Goal: Task Accomplishment & Management: Manage account settings

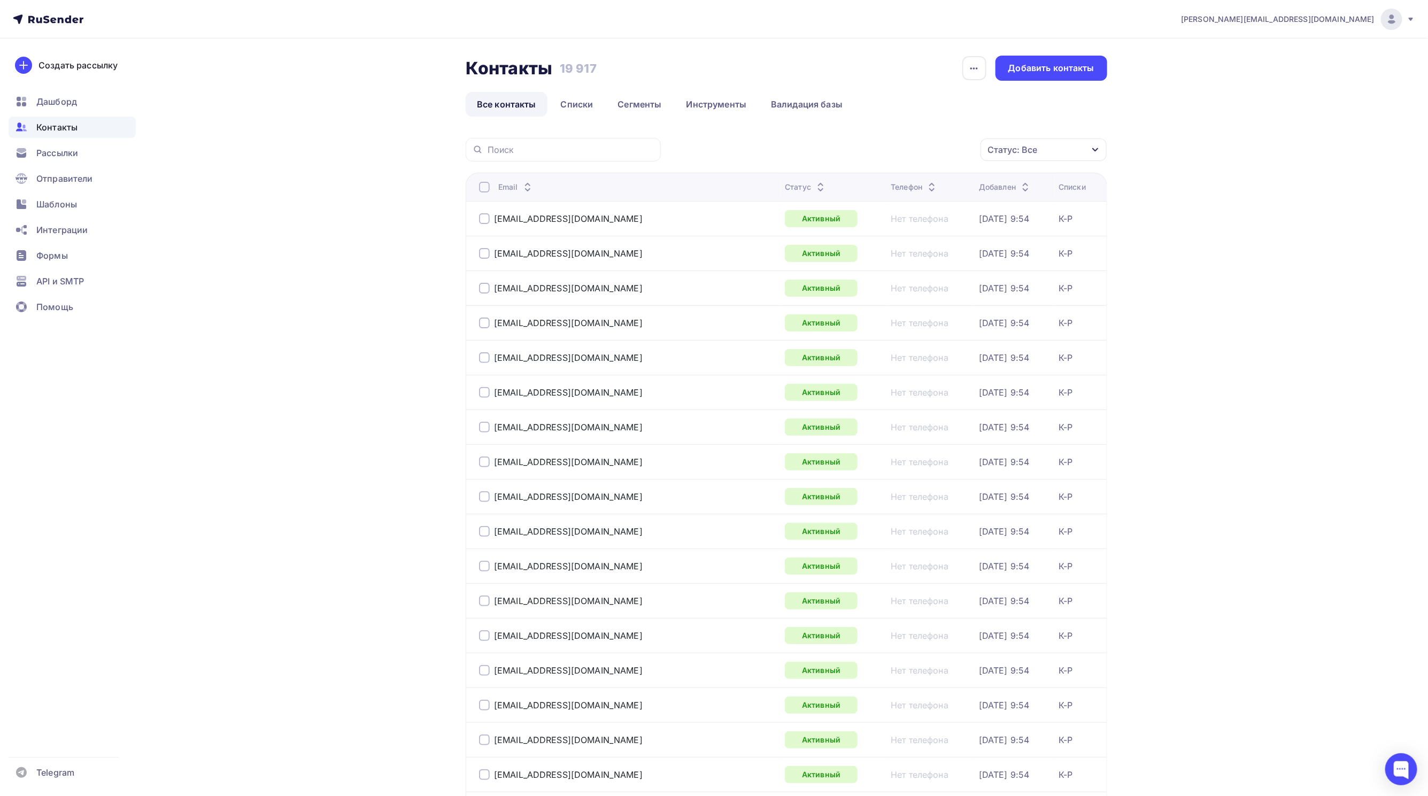
click at [1081, 145] on div "Статус: Все" at bounding box center [1043, 149] width 126 height 22
click at [929, 251] on div at bounding box center [928, 255] width 11 height 11
click at [929, 272] on div at bounding box center [928, 276] width 11 height 11
click at [931, 296] on div at bounding box center [928, 297] width 11 height 11
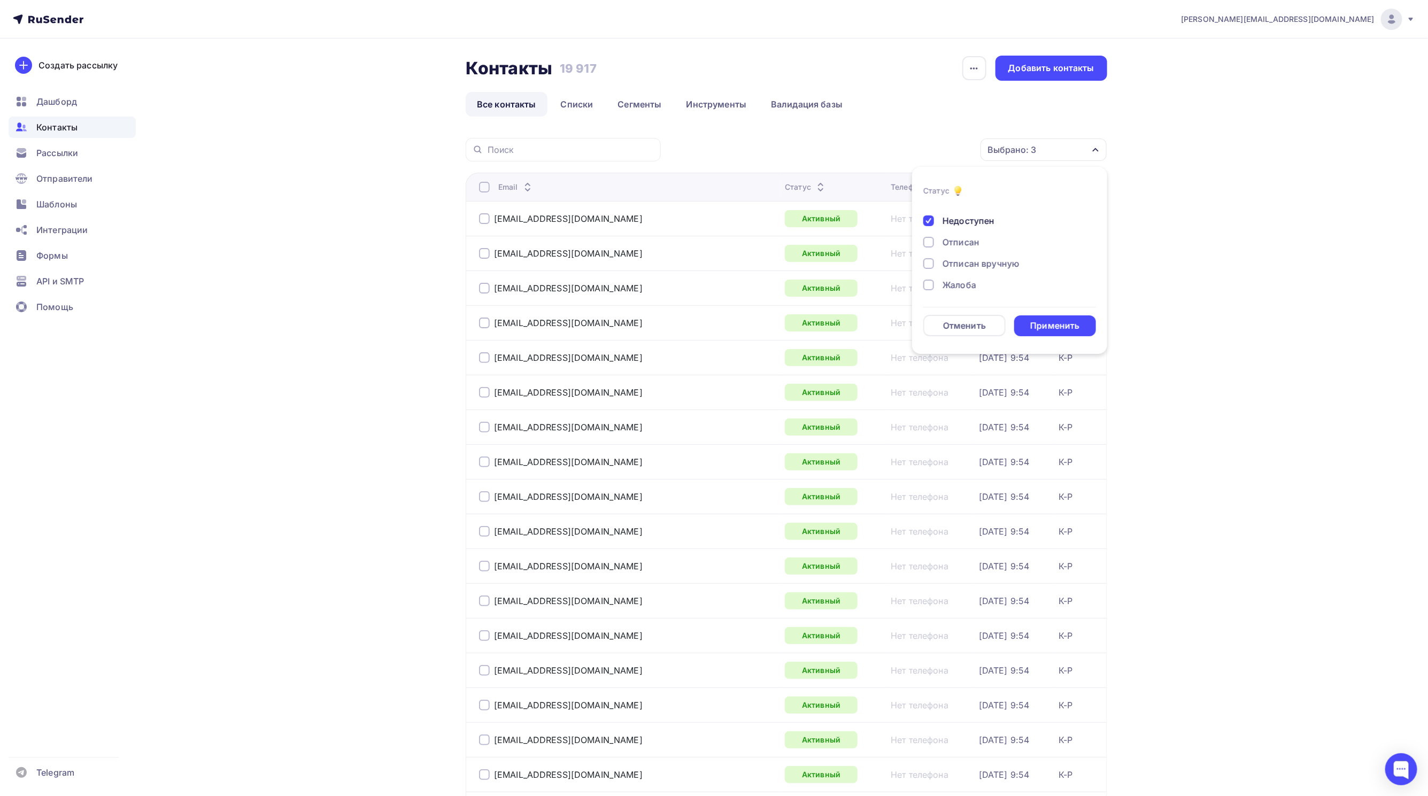
click at [928, 281] on div at bounding box center [928, 285] width 11 height 11
click at [926, 258] on div at bounding box center [928, 263] width 11 height 11
click at [926, 238] on div at bounding box center [928, 242] width 11 height 11
click at [1039, 318] on div "Применить" at bounding box center [1055, 325] width 82 height 21
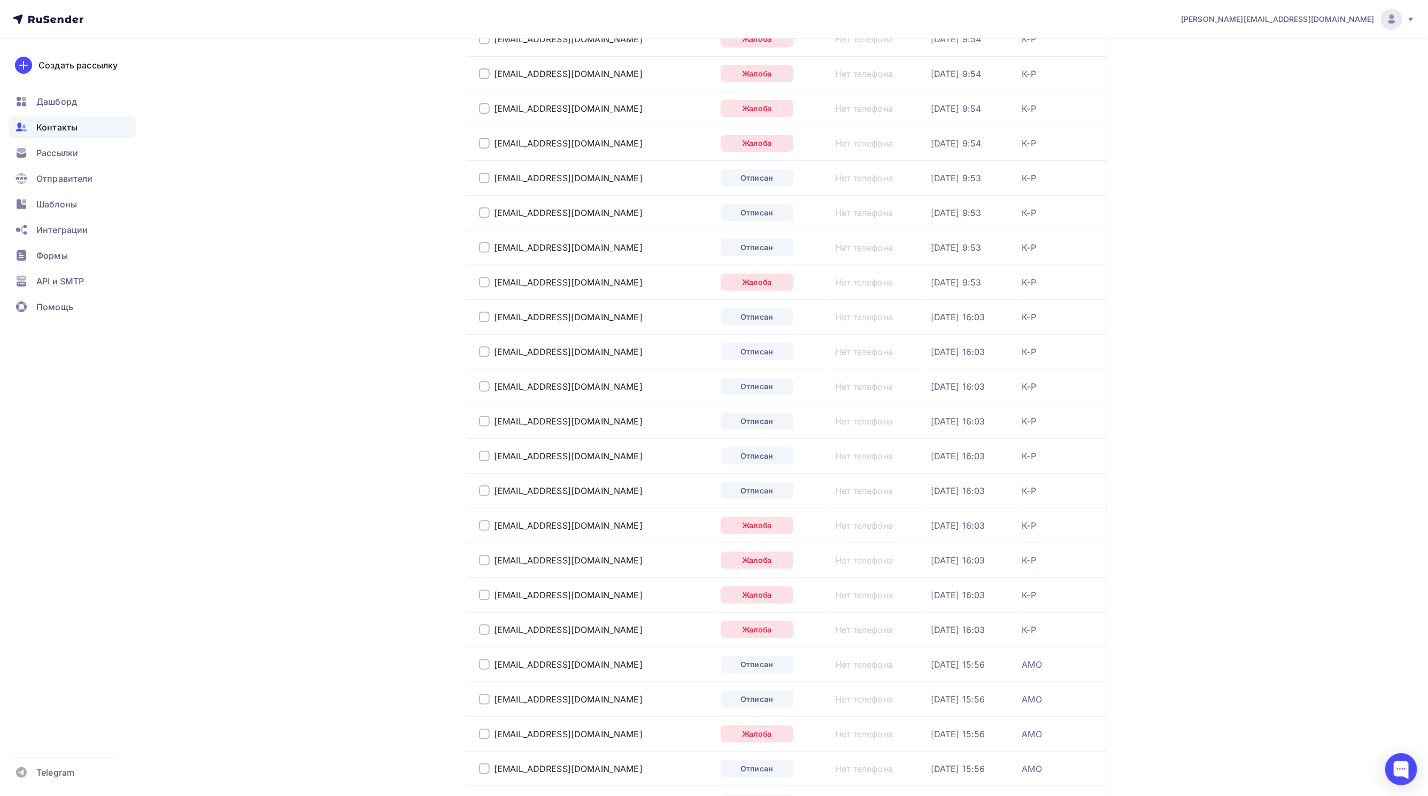
scroll to position [0, 0]
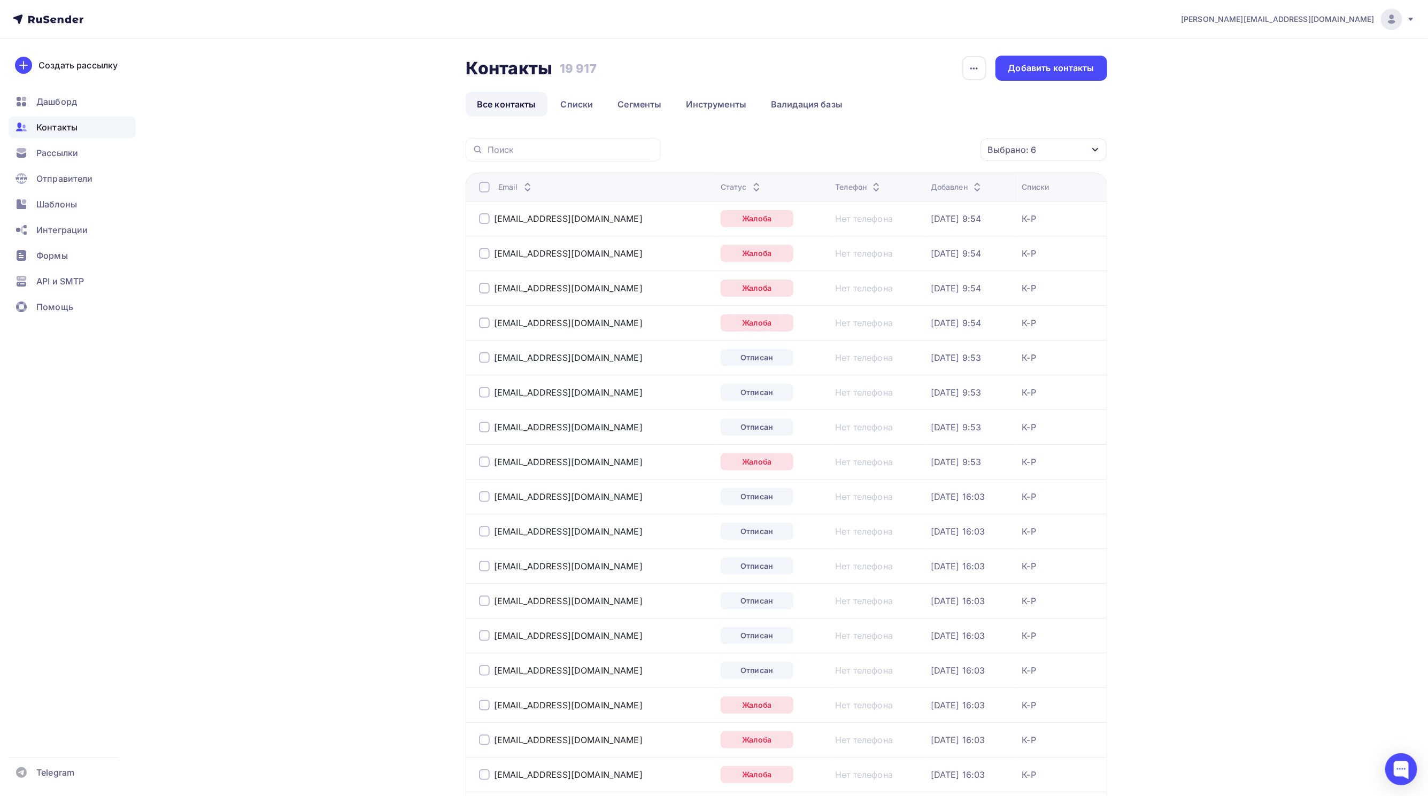
click at [483, 191] on div at bounding box center [484, 187] width 11 height 11
click at [919, 143] on div "Действие" at bounding box center [900, 150] width 141 height 21
click at [899, 230] on div "Удалить" at bounding box center [900, 224] width 115 height 13
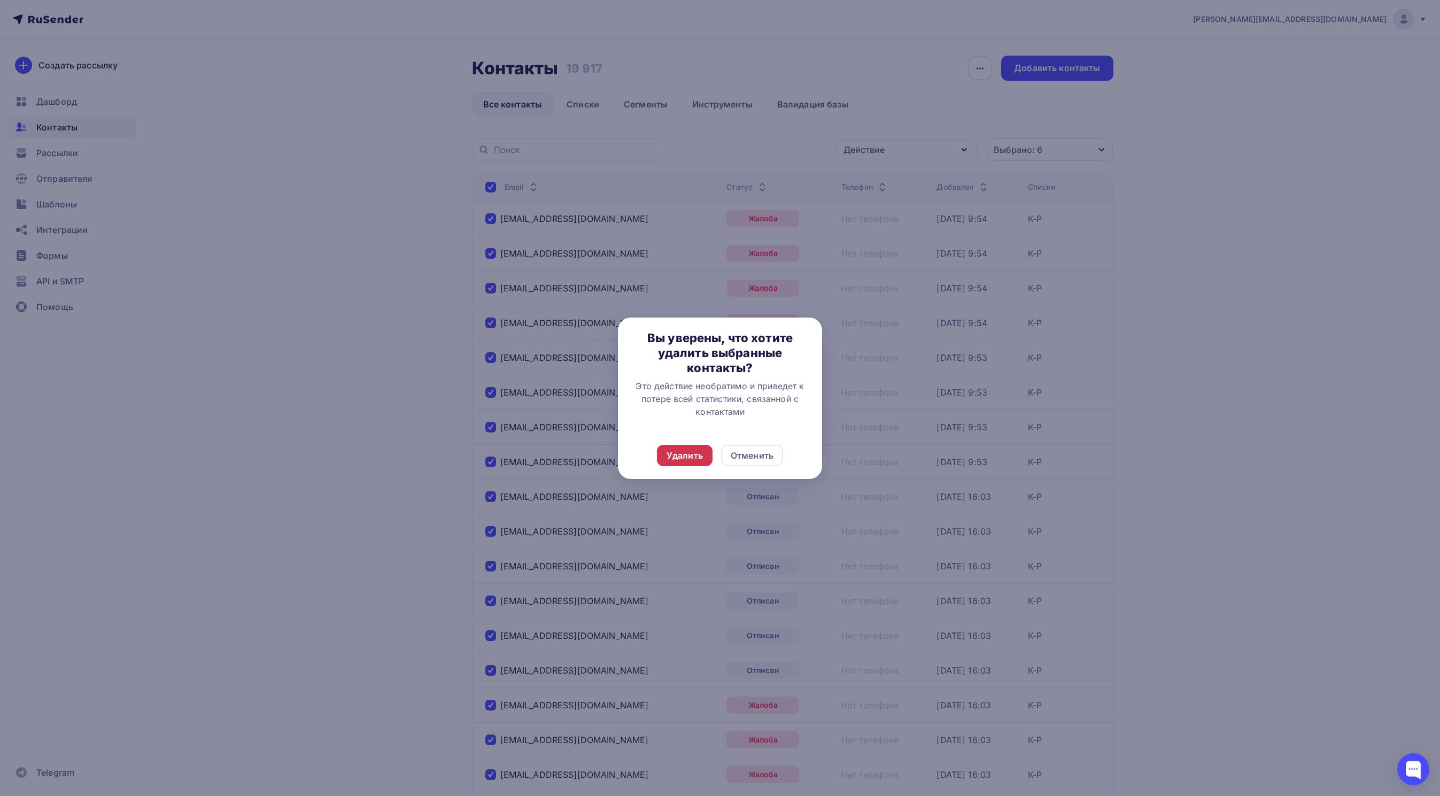
click at [685, 455] on div "Удалить" at bounding box center [685, 455] width 36 height 13
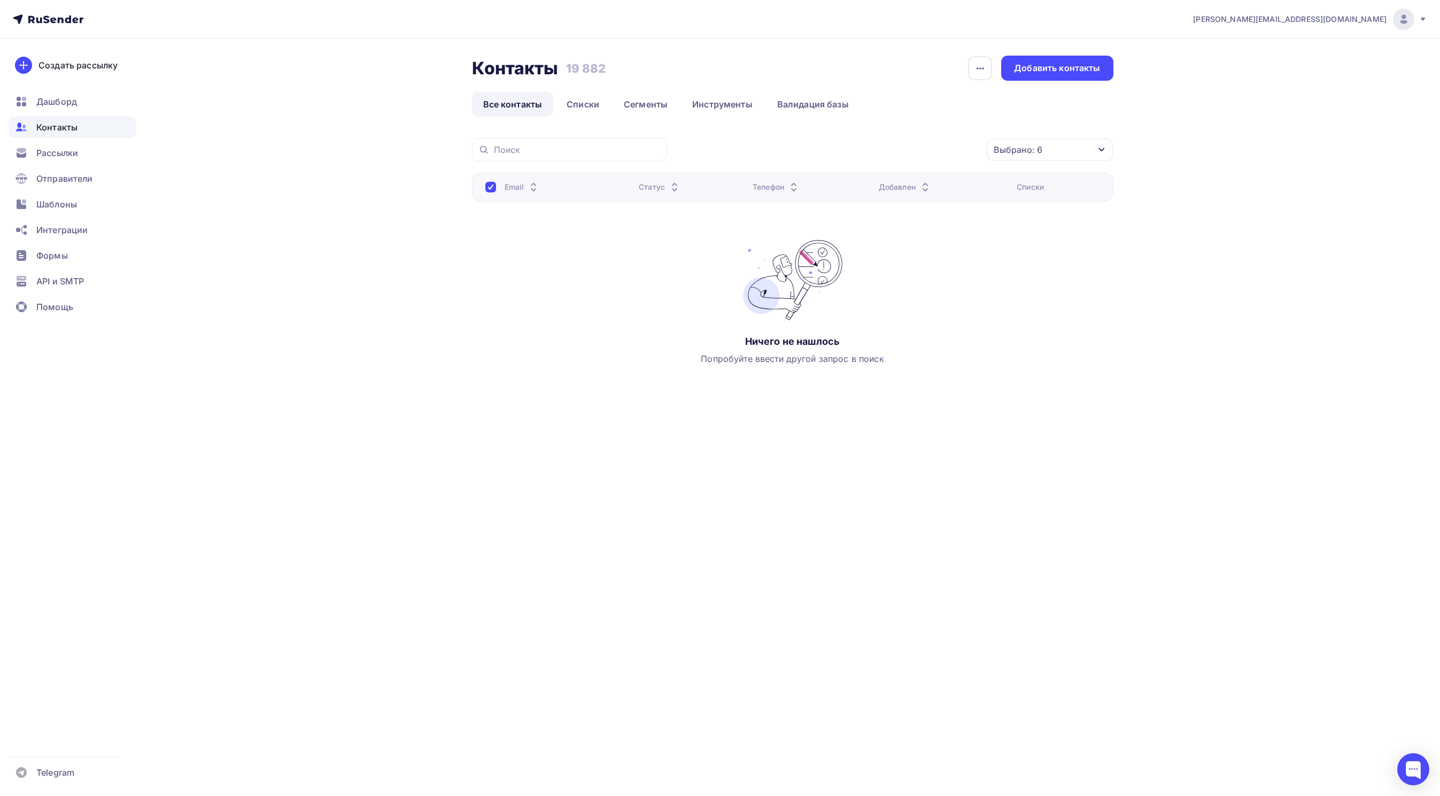
click at [219, 327] on div "[EMAIL_ADDRESS][DOMAIN_NAME] Аккаунт Тарифы Выйти Создать рассылку [GEOGRAPHIC_…" at bounding box center [720, 227] width 1440 height 455
click at [488, 191] on div at bounding box center [490, 187] width 11 height 11
click at [483, 205] on div "Email Статус Телефон Добавлен Списки Ничего не нашлось Попробуйте ввести другой…" at bounding box center [793, 280] width 642 height 214
click at [61, 103] on span "Дашборд" at bounding box center [56, 101] width 41 height 13
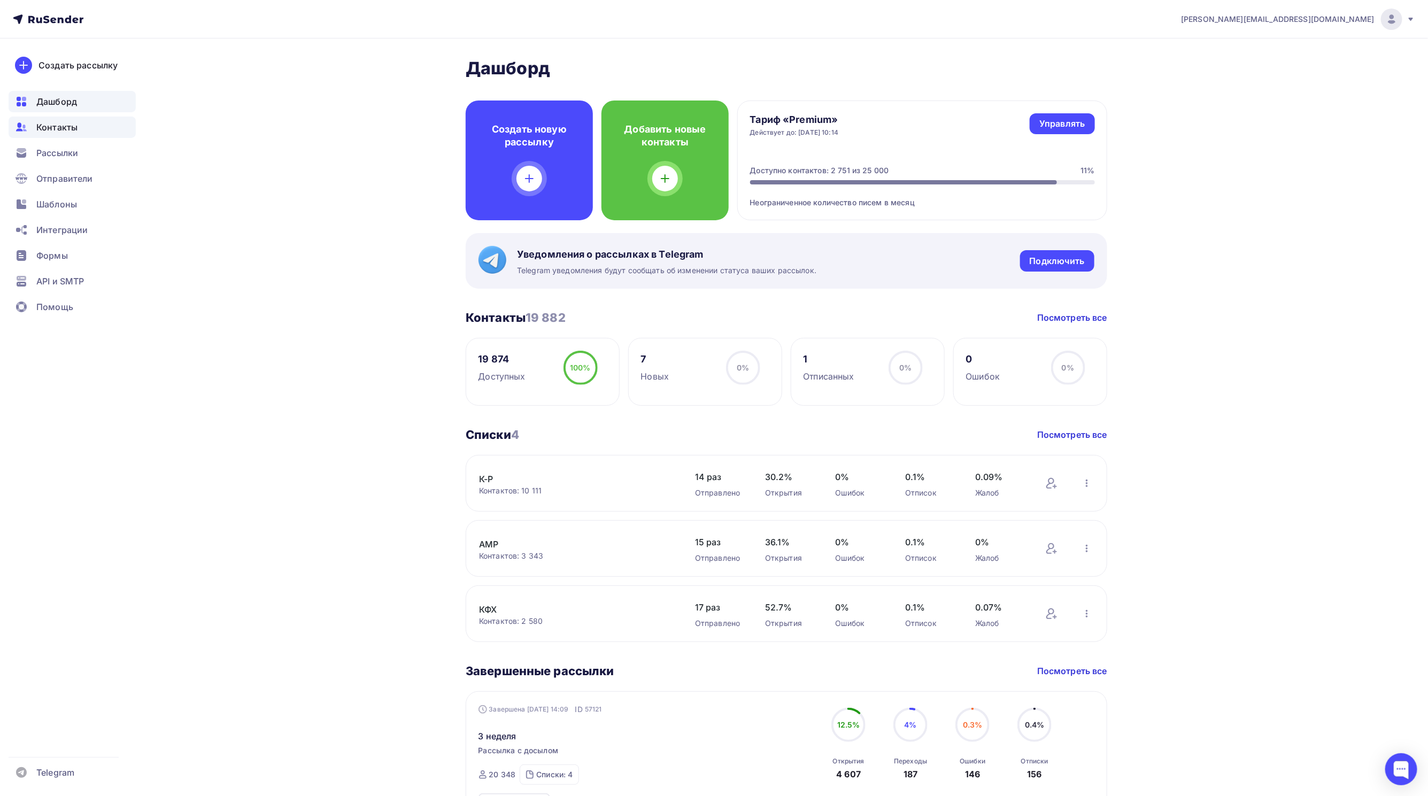
click at [75, 130] on span "Контакты" at bounding box center [56, 127] width 41 height 13
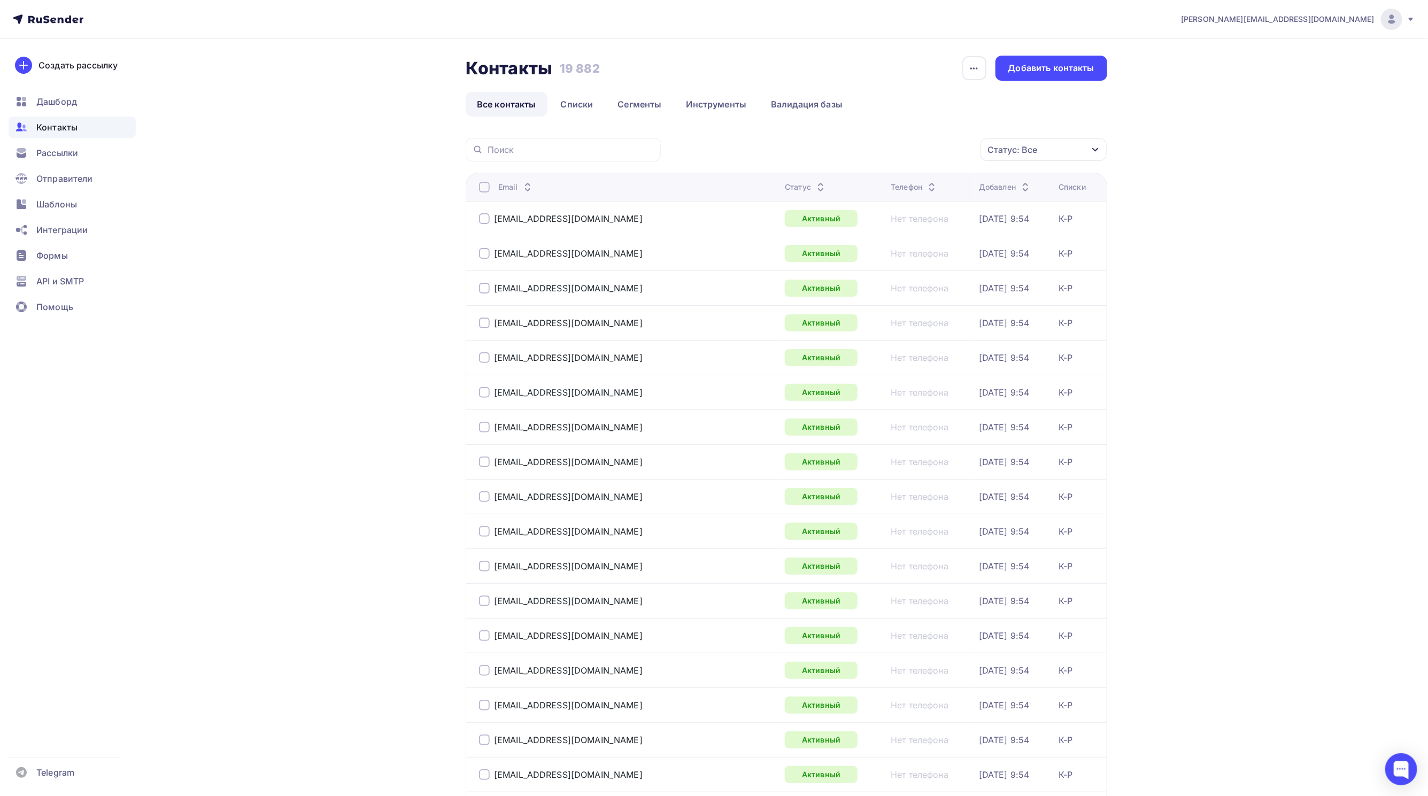
click at [1097, 150] on icon "button" at bounding box center [1095, 150] width 6 height 4
click at [931, 250] on div at bounding box center [928, 255] width 11 height 11
click at [932, 270] on div "Переполнен" at bounding box center [1003, 276] width 160 height 13
click at [931, 297] on div at bounding box center [928, 297] width 11 height 11
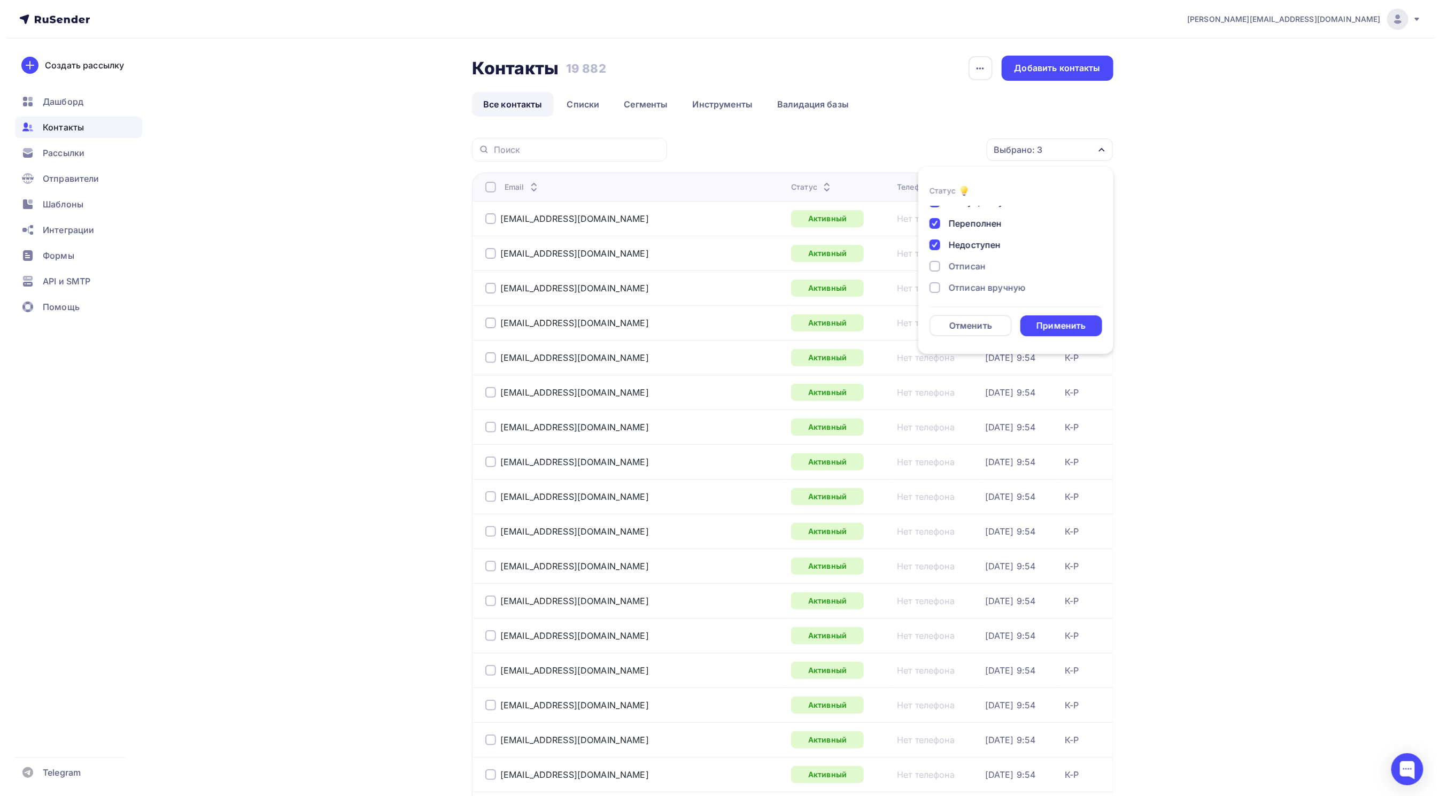
scroll to position [77, 0]
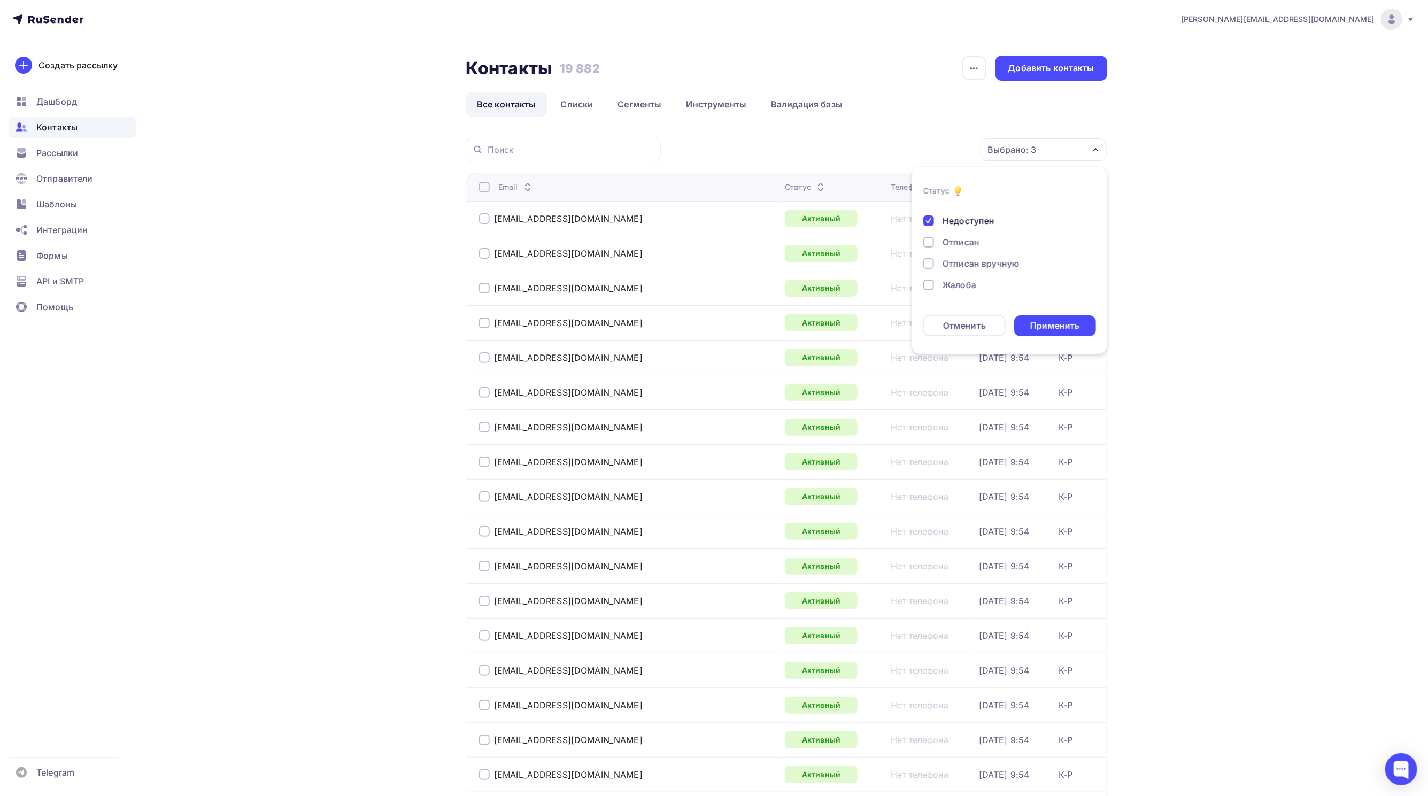
click at [930, 283] on div at bounding box center [928, 285] width 11 height 11
click at [929, 265] on div at bounding box center [928, 263] width 11 height 11
click at [929, 235] on div "Новый Активный Не существует Переполнен Недоступен Отписан Отписан вручную [GEO…" at bounding box center [1009, 210] width 173 height 163
click at [1057, 326] on div "Применить" at bounding box center [1054, 326] width 49 height 12
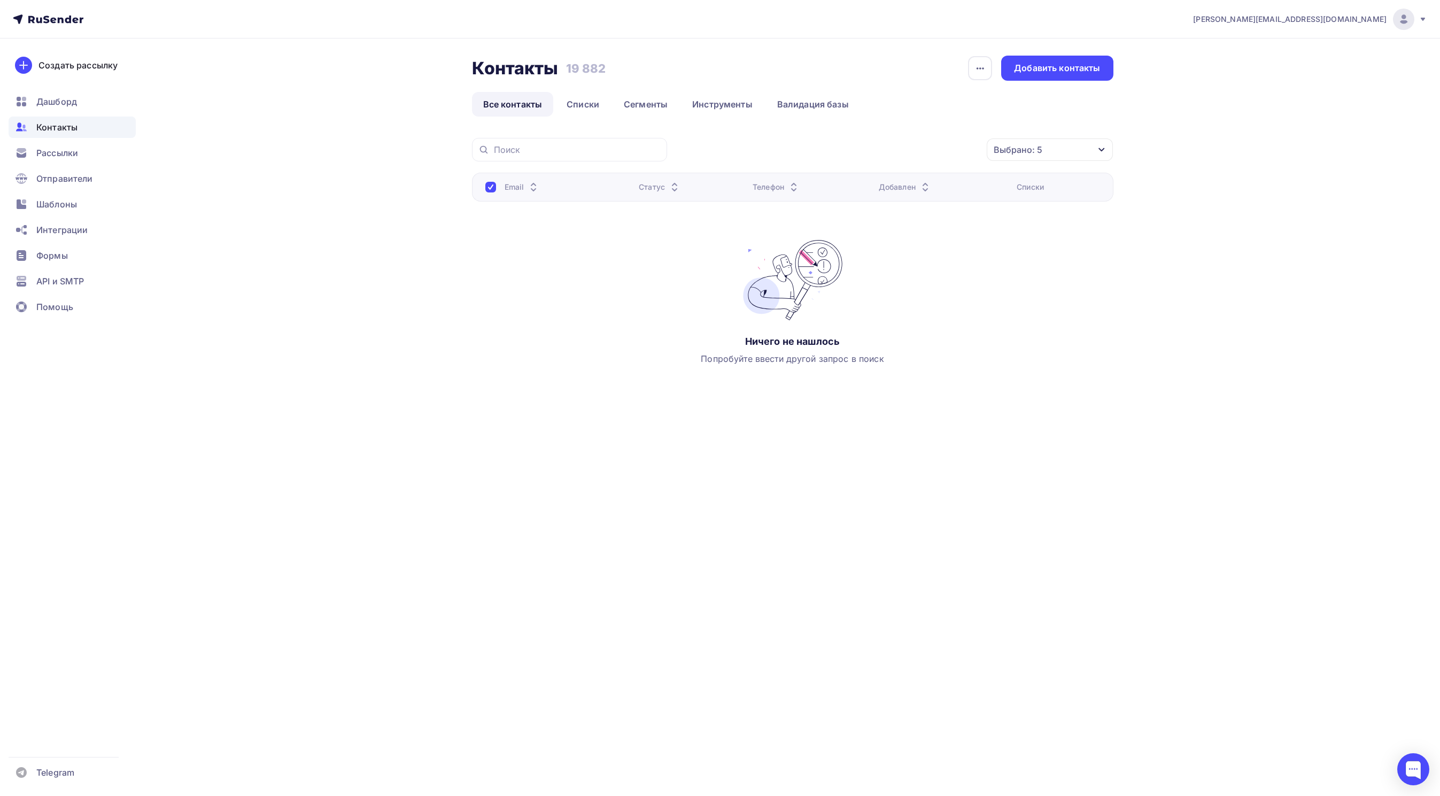
click at [495, 185] on div at bounding box center [490, 187] width 11 height 11
click at [488, 185] on div at bounding box center [490, 187] width 11 height 11
